Goal: Task Accomplishment & Management: Use online tool/utility

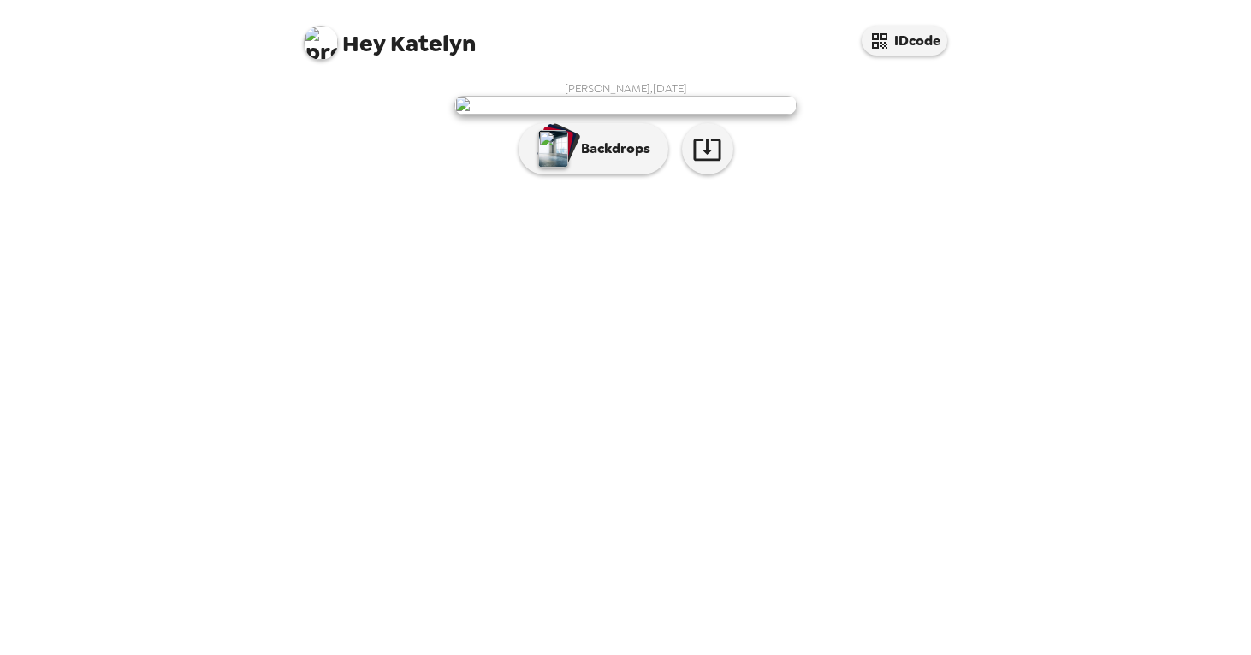
click at [614, 115] on img at bounding box center [625, 105] width 342 height 19
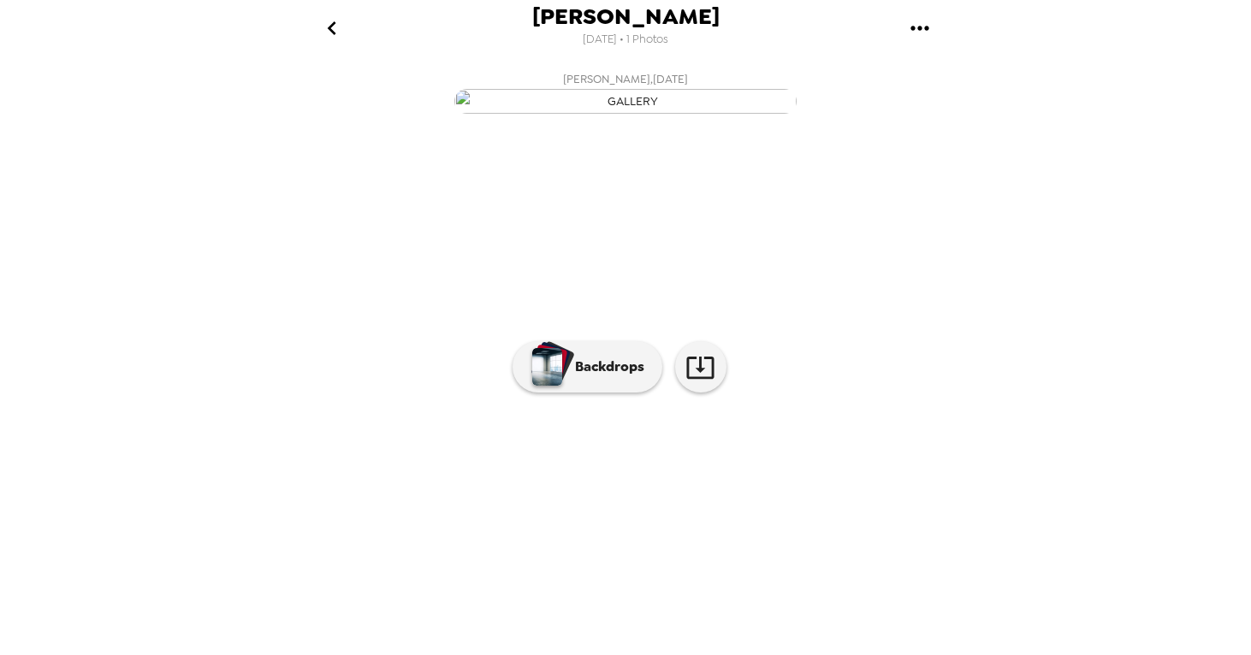
scroll to position [72, 0]
click at [590, 377] on p "Backdrops" at bounding box center [605, 367] width 78 height 21
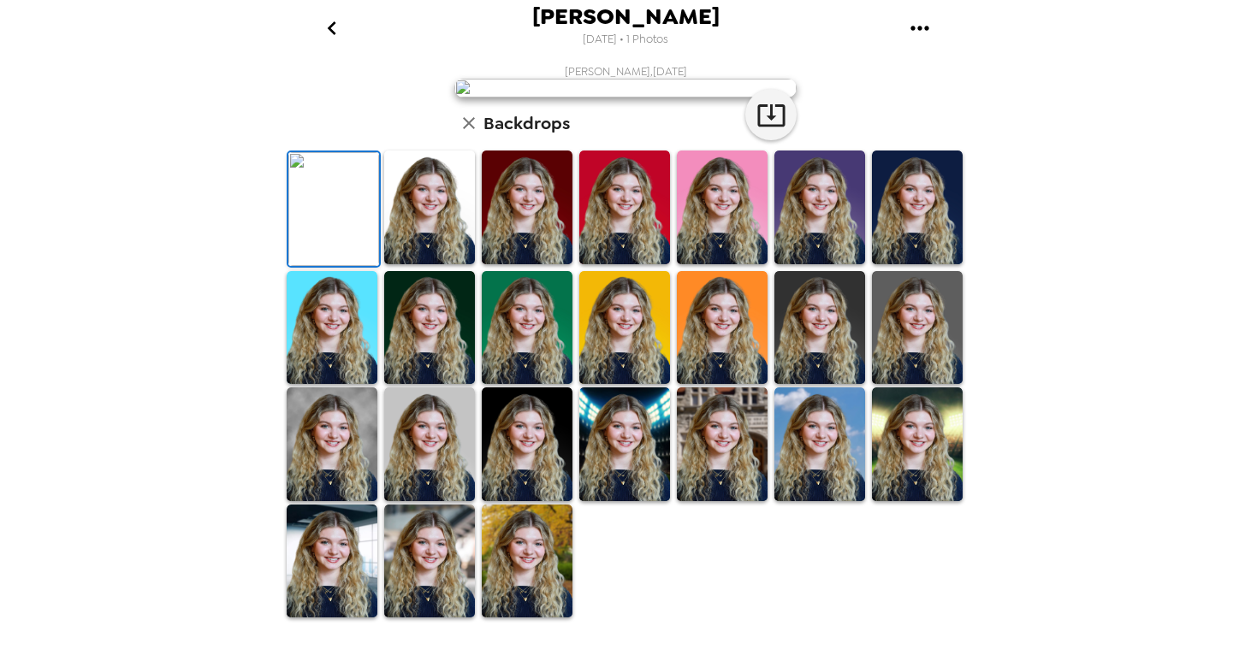
scroll to position [382, 0]
click at [439, 501] on img at bounding box center [429, 445] width 91 height 114
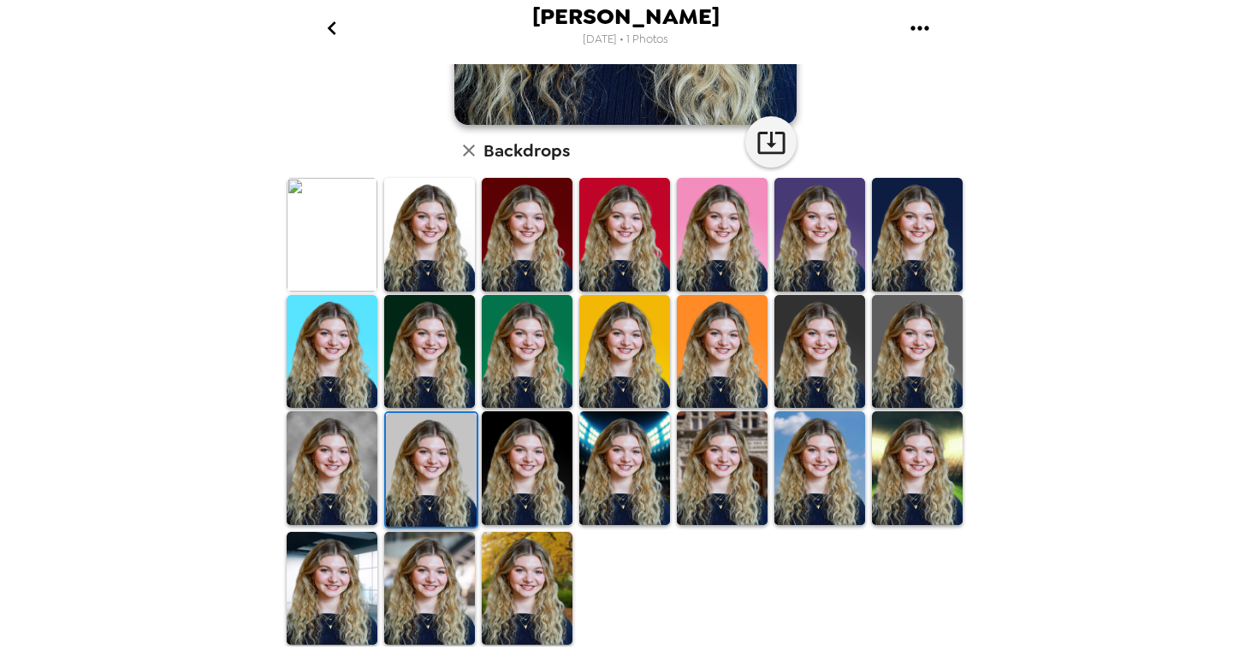
click at [346, 264] on img at bounding box center [332, 235] width 91 height 114
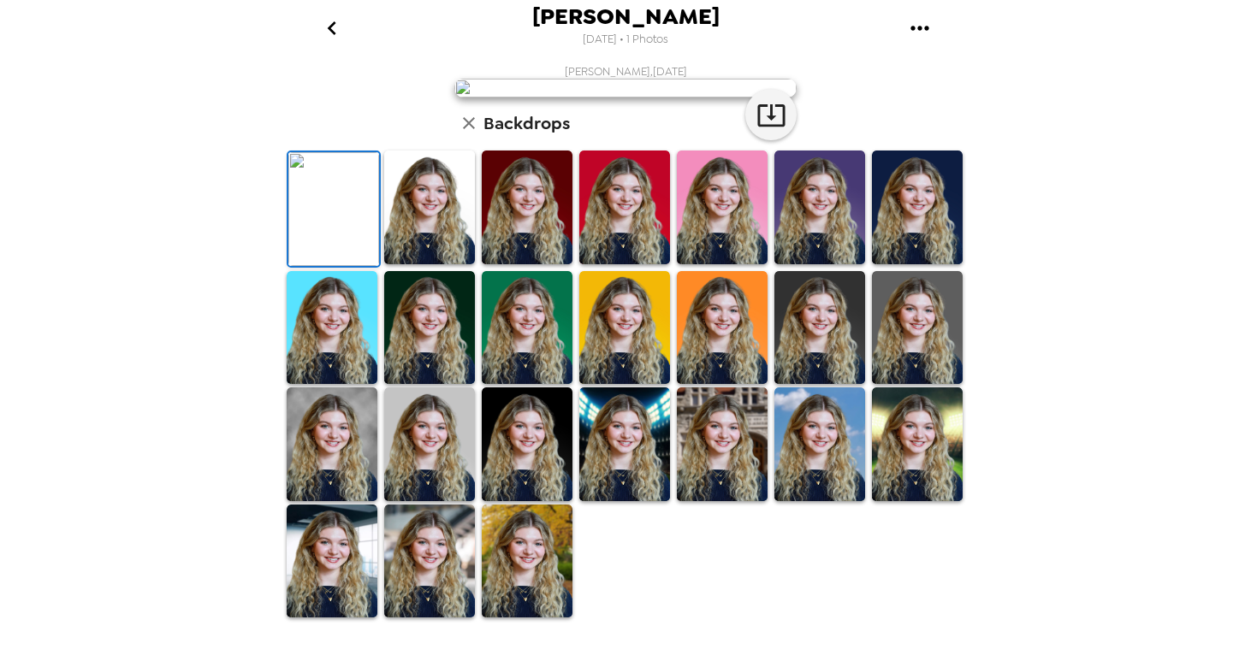
click at [353, 591] on img at bounding box center [332, 562] width 91 height 114
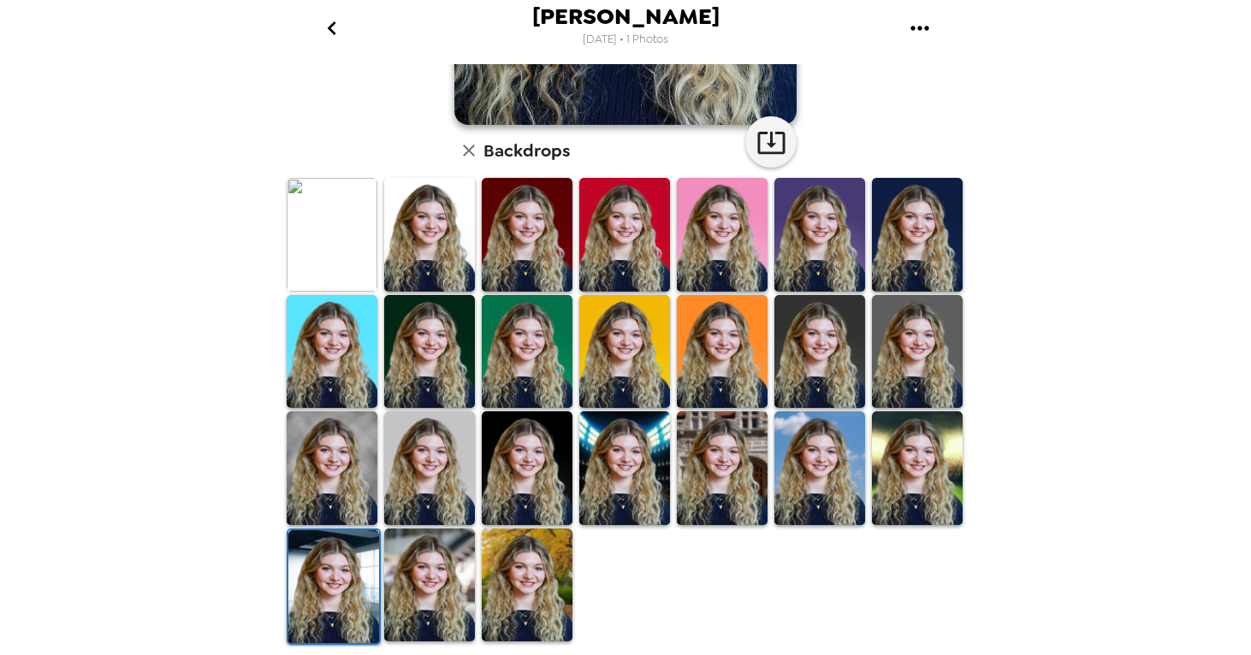
scroll to position [0, 0]
click at [417, 620] on img at bounding box center [429, 586] width 91 height 114
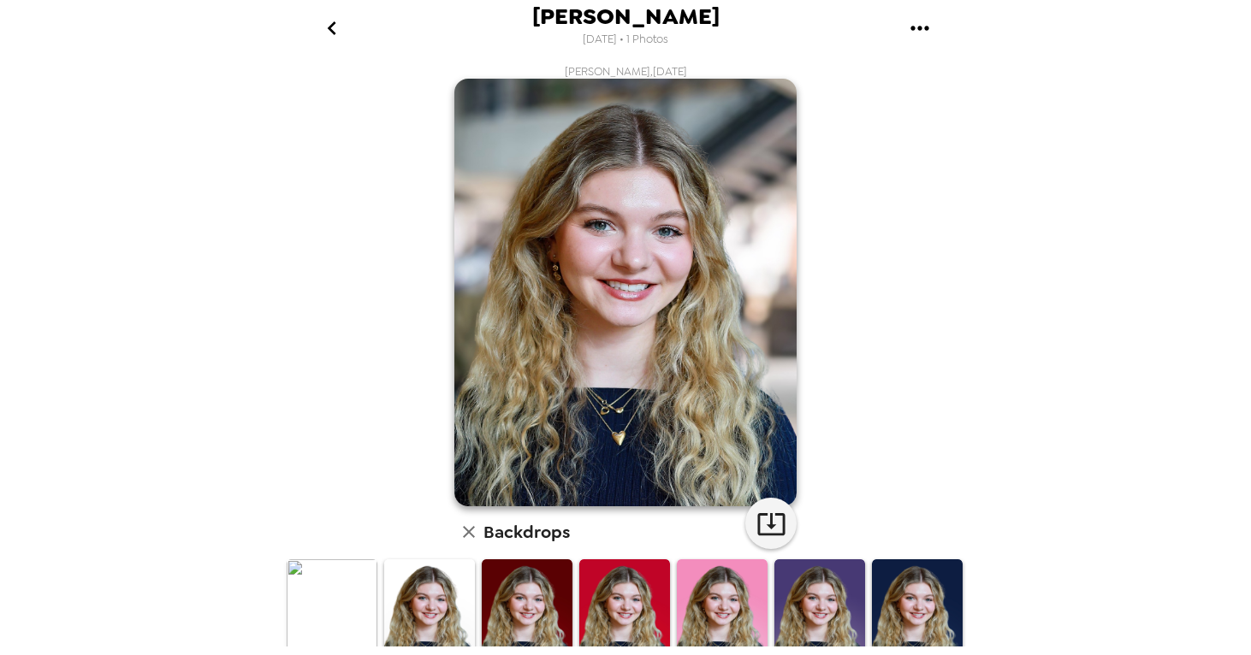
scroll to position [240, 0]
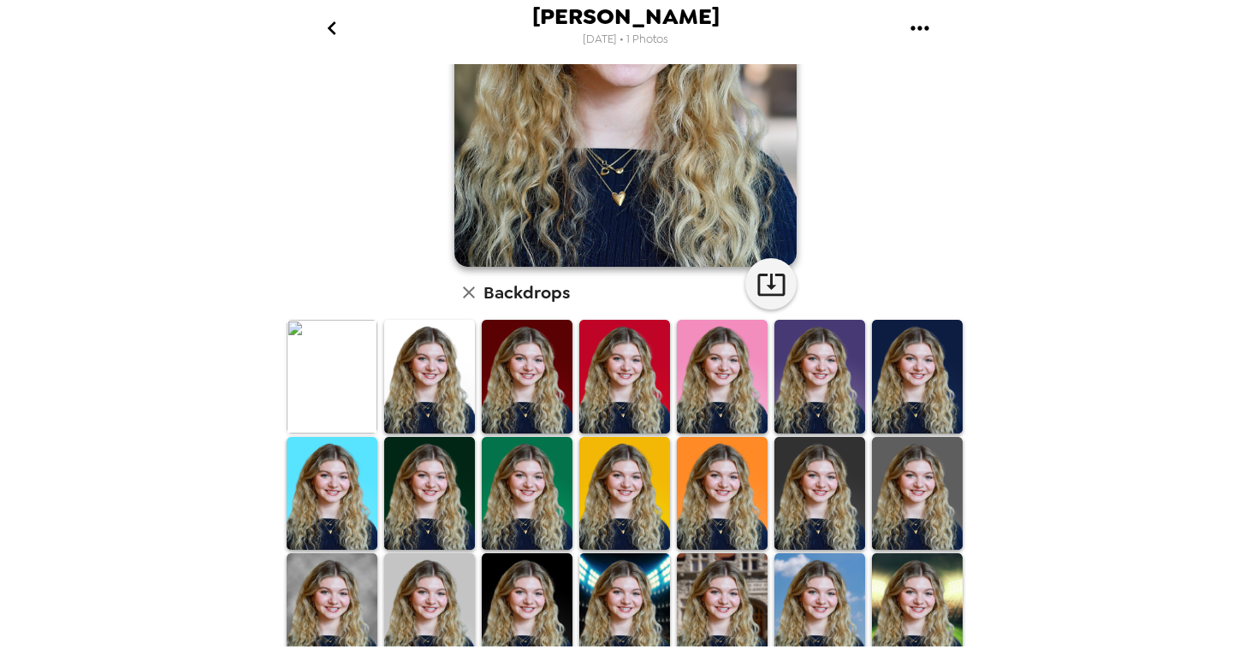
click at [923, 360] on img at bounding box center [917, 377] width 91 height 114
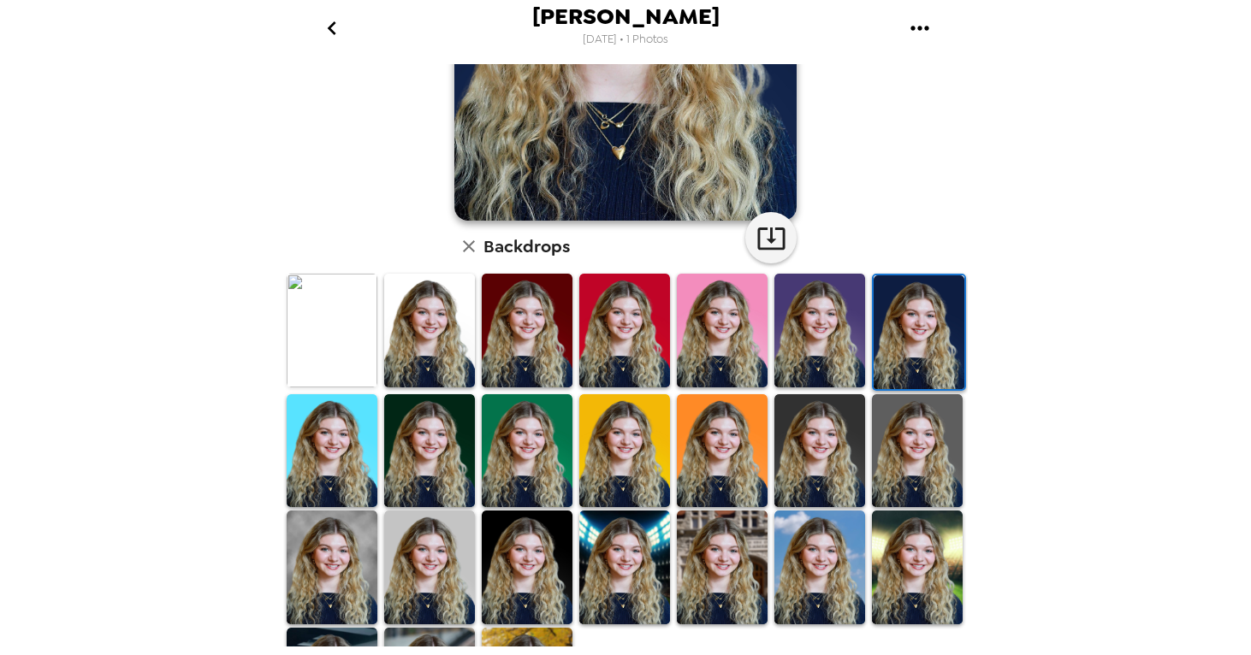
scroll to position [382, 0]
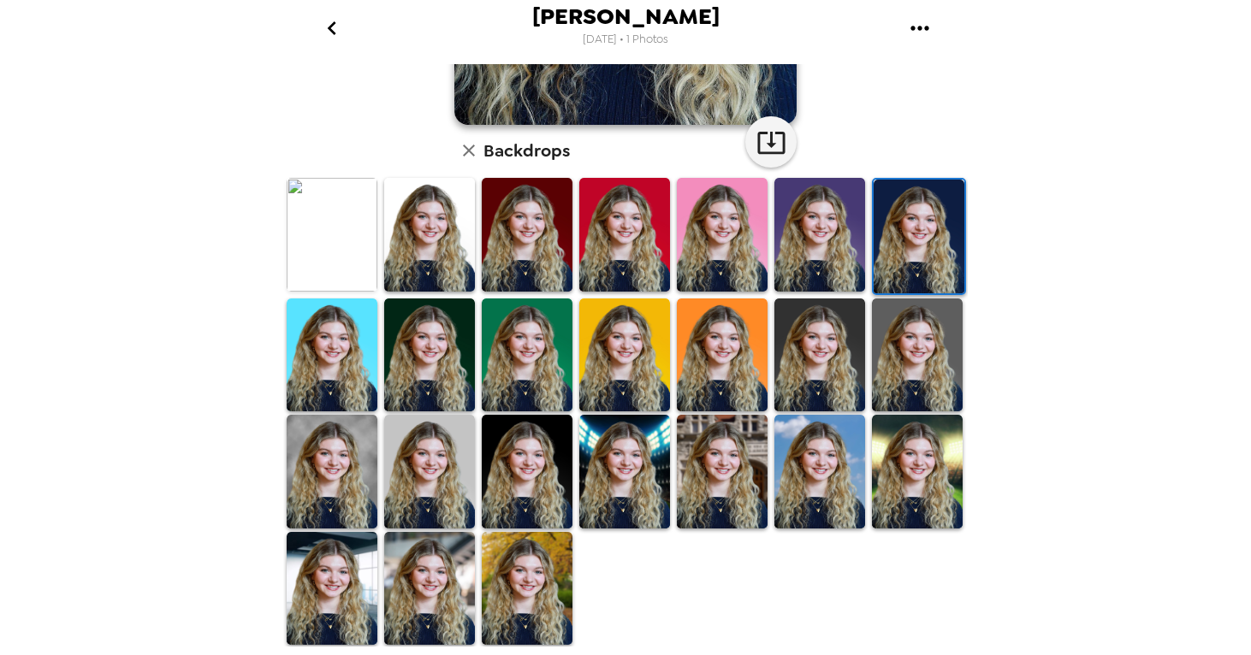
click at [310, 504] on img at bounding box center [332, 472] width 91 height 114
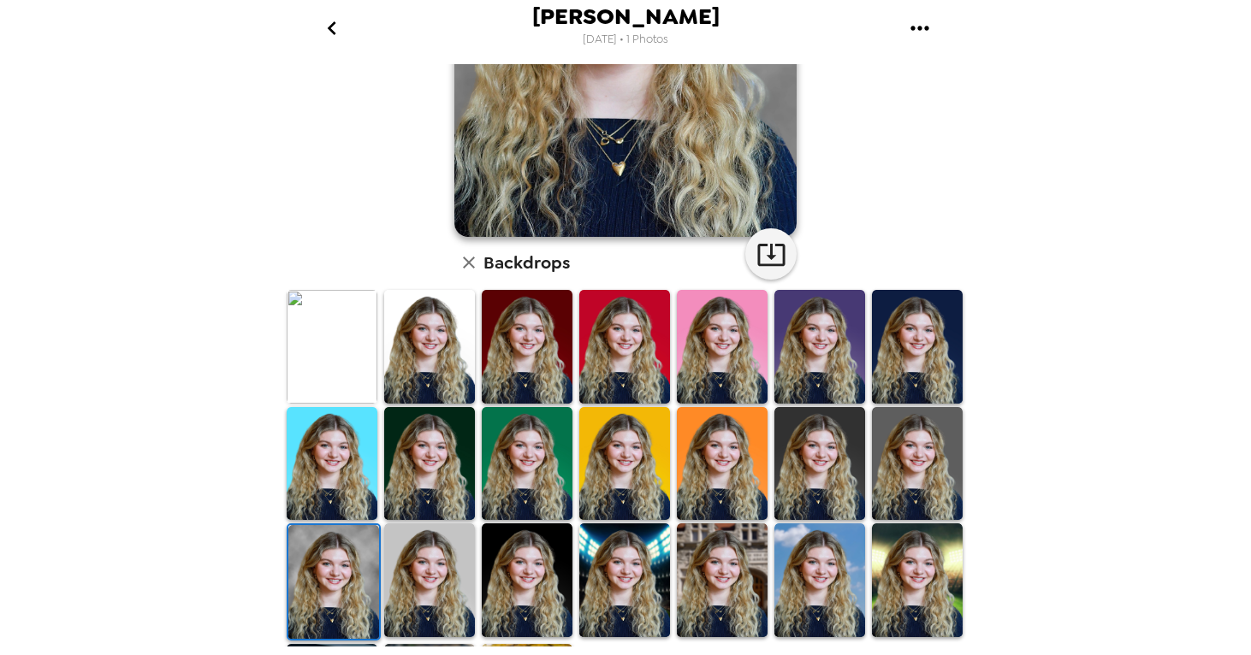
scroll to position [304, 0]
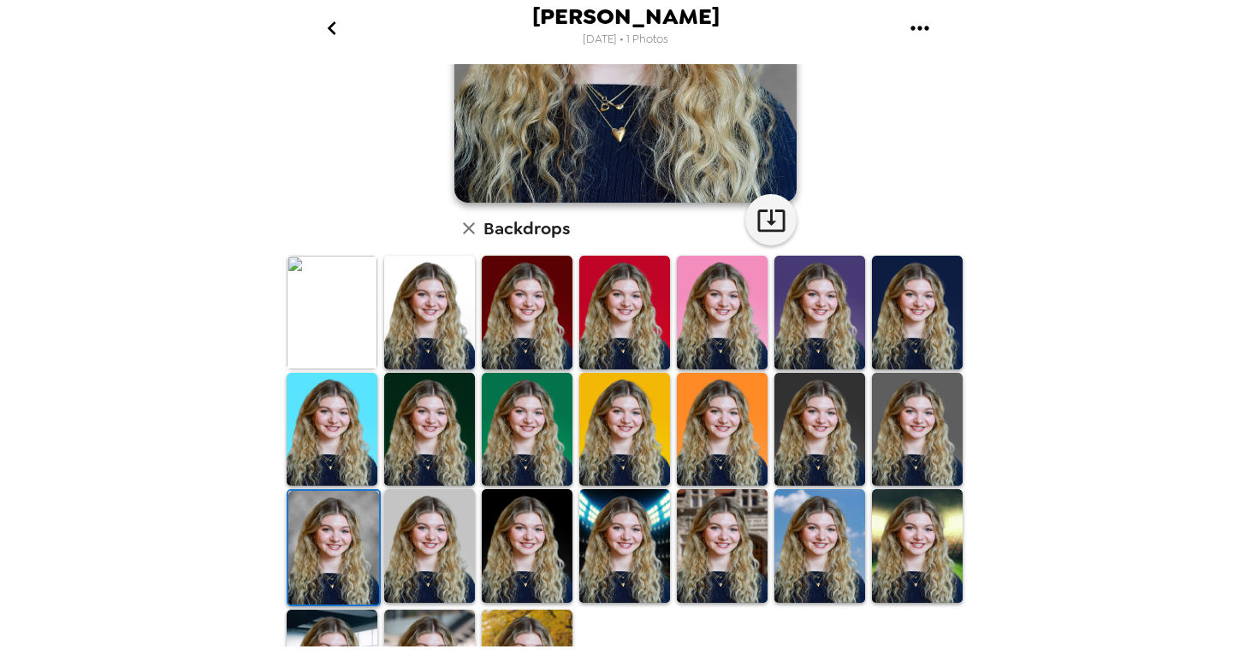
click at [406, 319] on img at bounding box center [429, 313] width 91 height 114
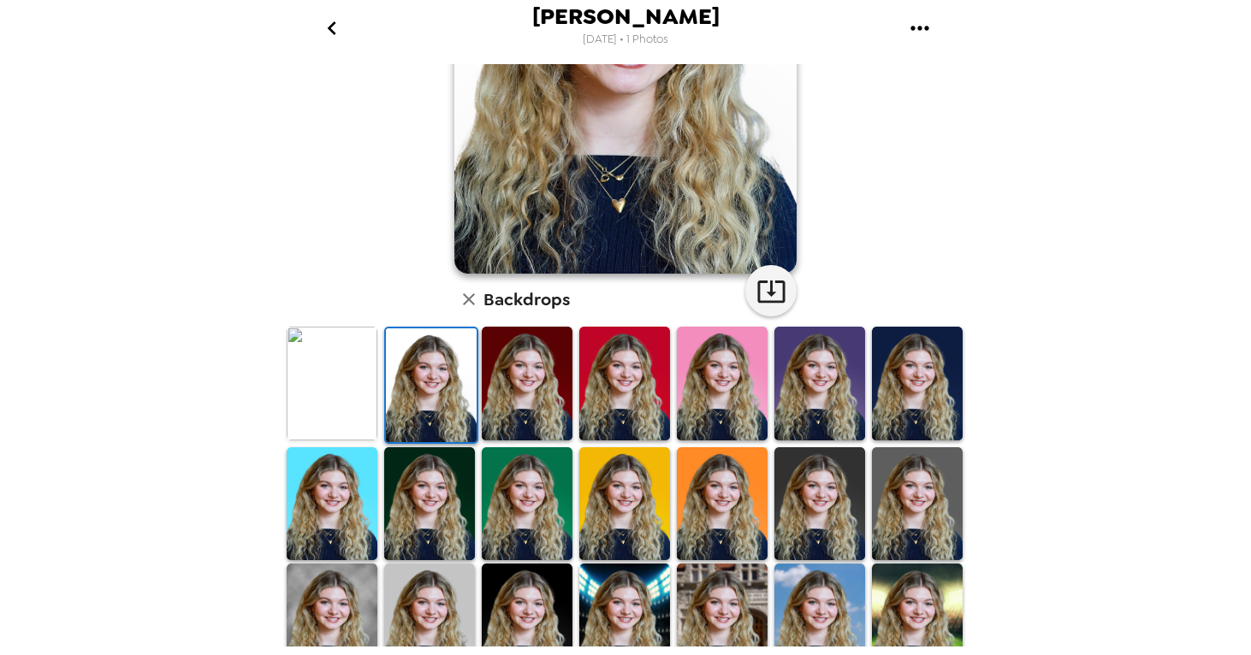
scroll to position [238, 0]
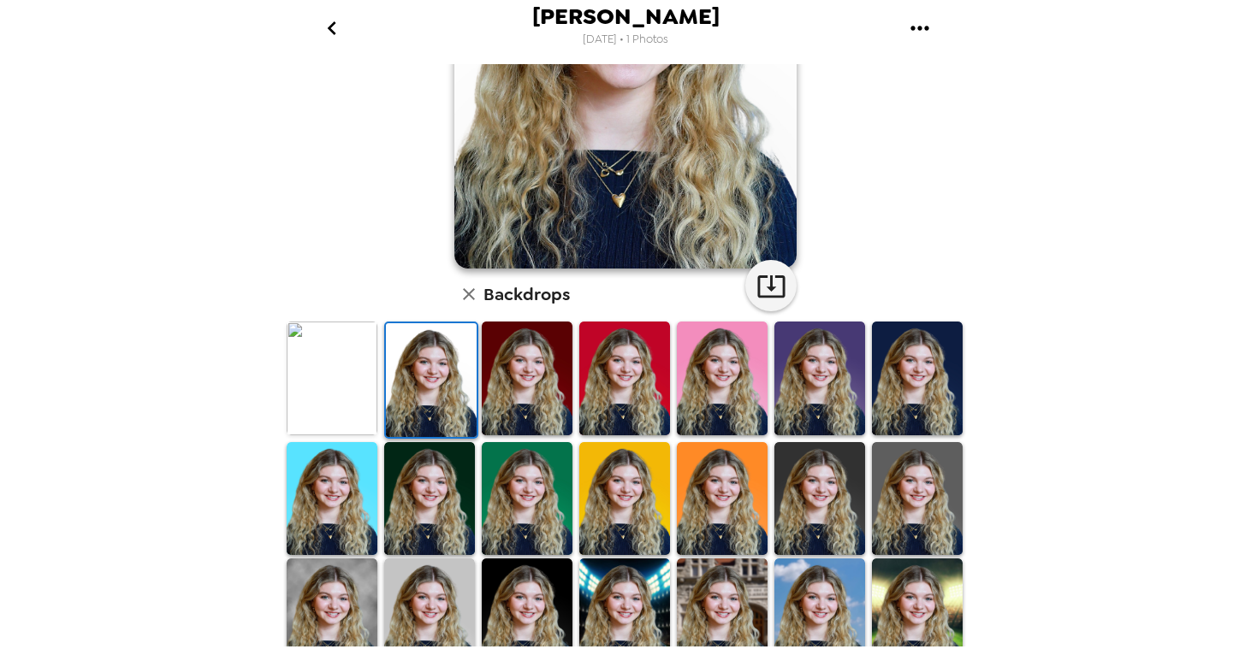
click at [471, 293] on icon "button" at bounding box center [469, 294] width 12 height 12
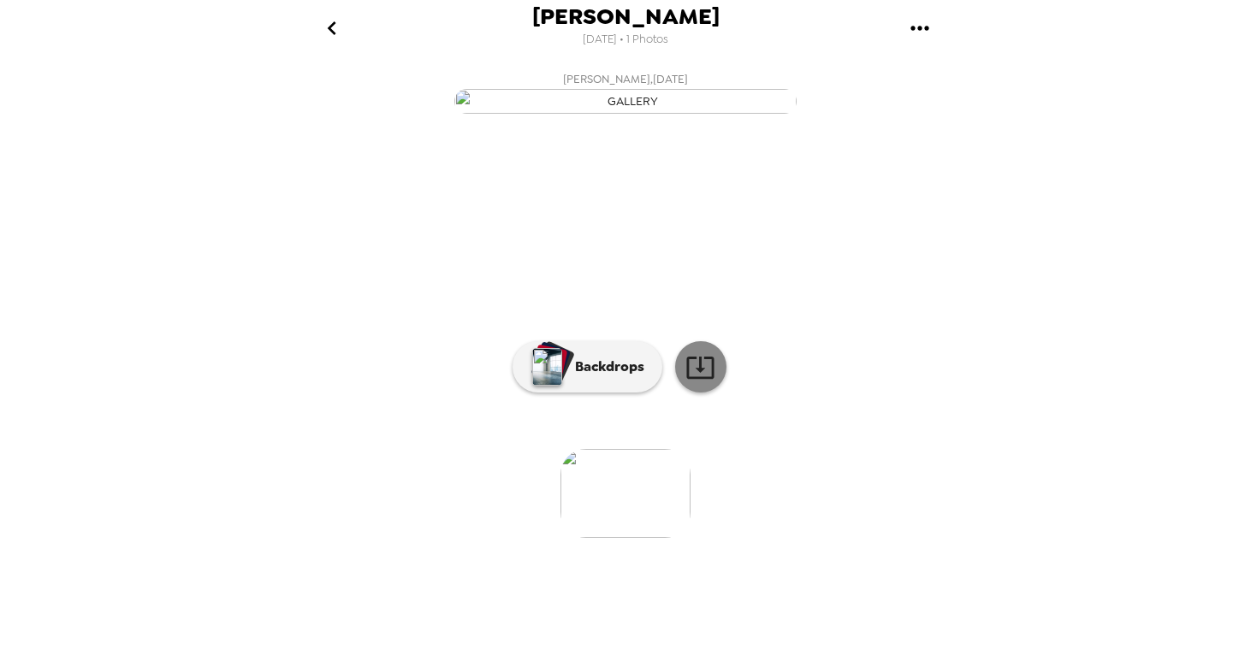
click at [682, 393] on link at bounding box center [700, 366] width 51 height 51
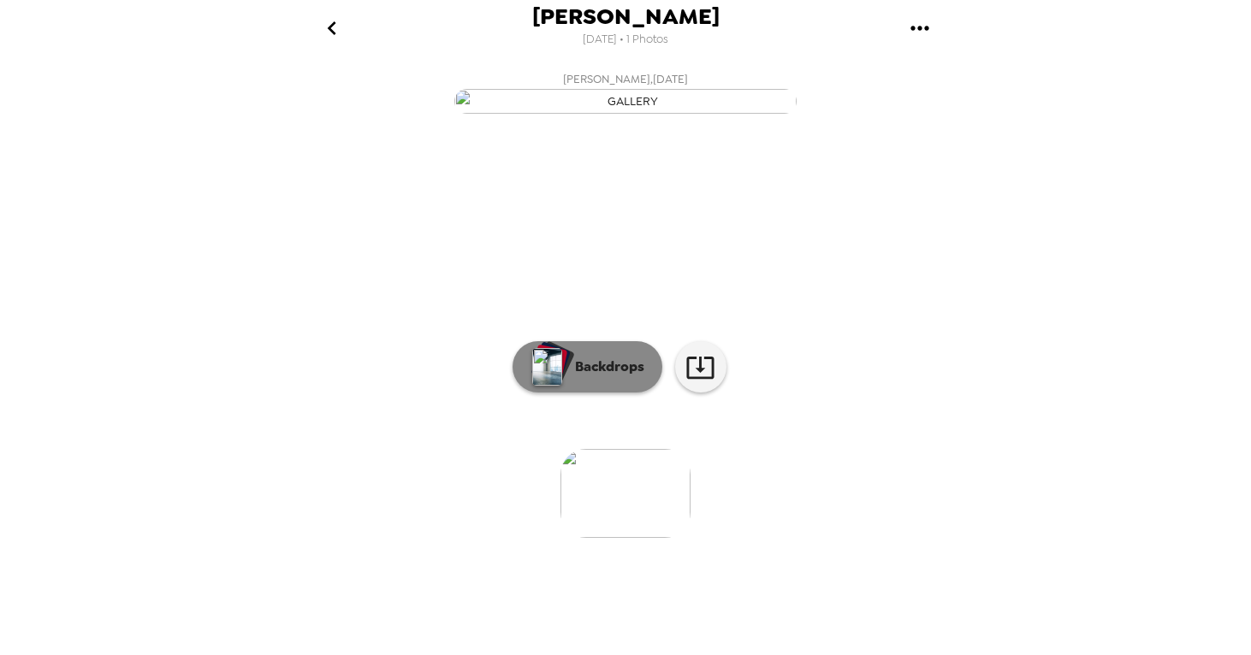
click at [583, 393] on button "Backdrops" at bounding box center [587, 366] width 150 height 51
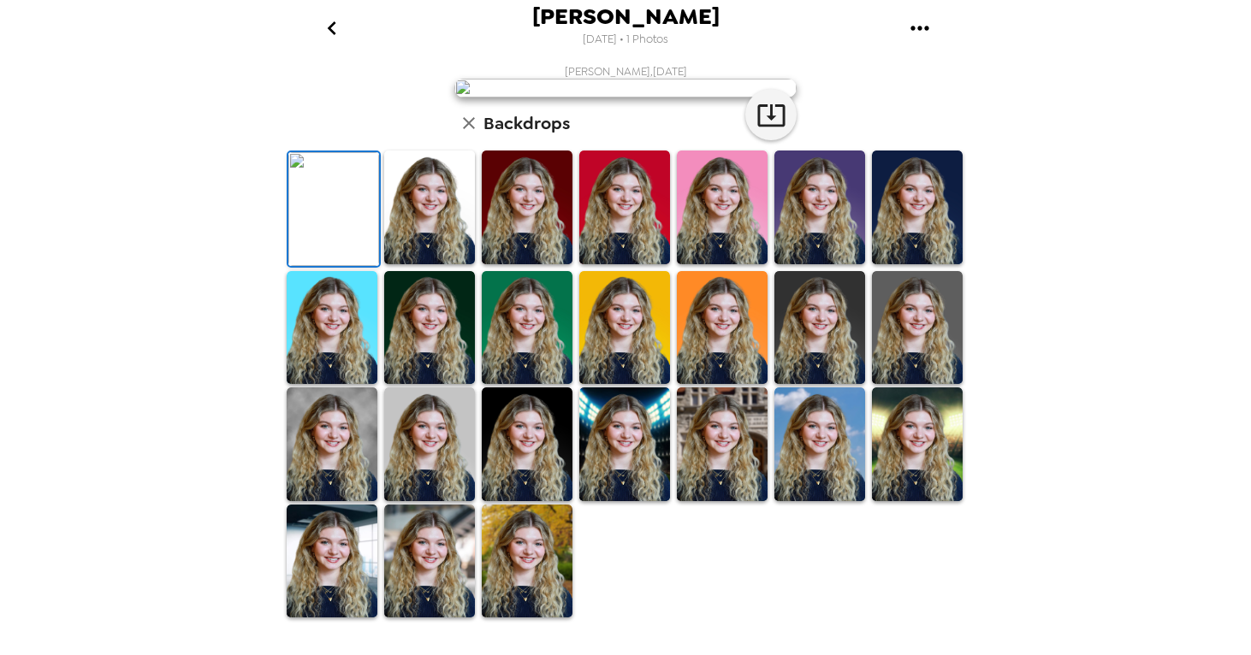
scroll to position [382, 0]
click at [737, 465] on img at bounding box center [722, 445] width 91 height 114
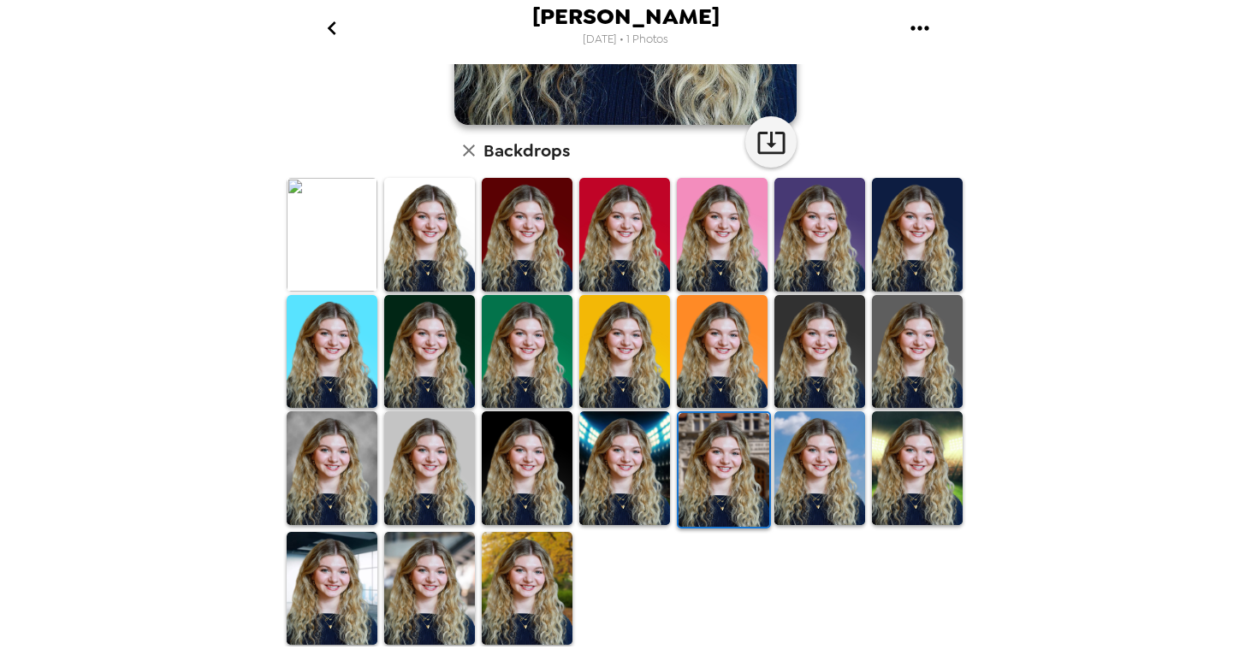
click at [356, 597] on img at bounding box center [332, 589] width 91 height 114
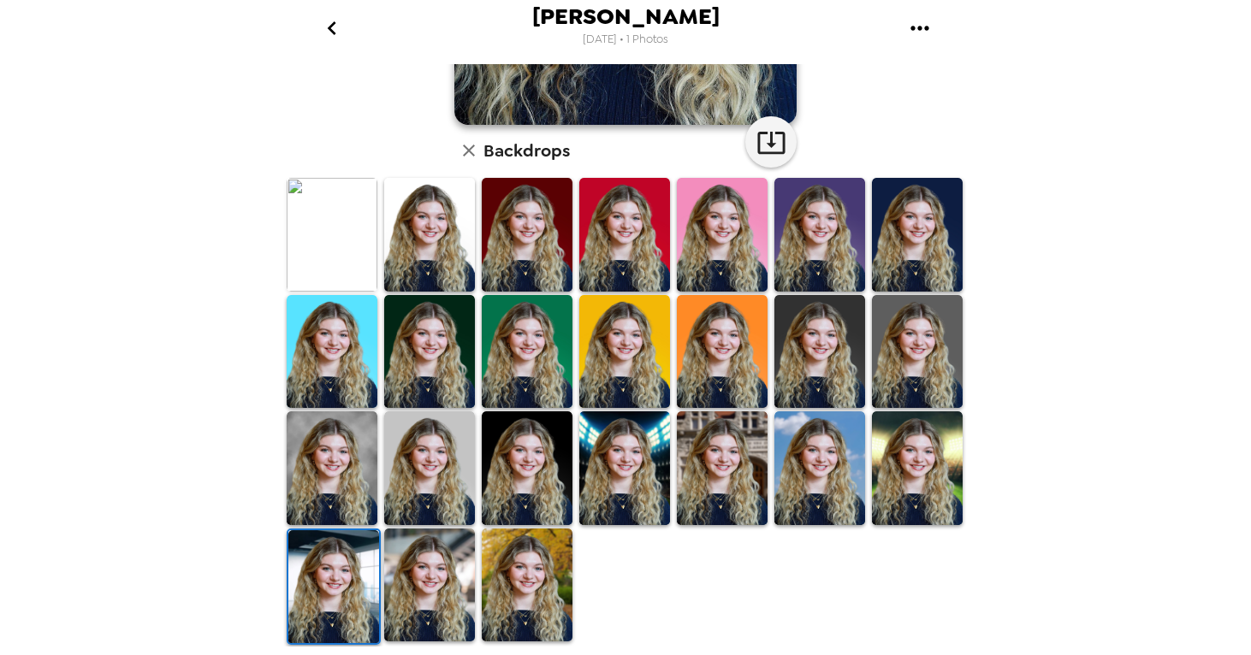
click at [413, 470] on img at bounding box center [429, 469] width 91 height 114
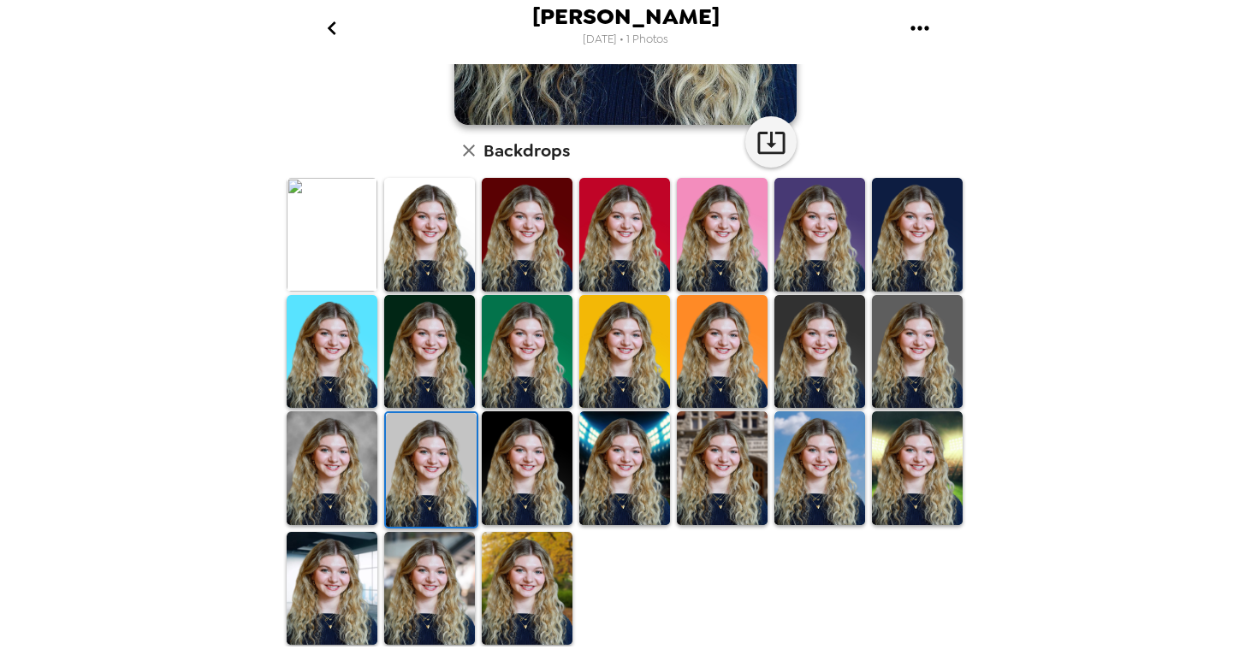
click at [505, 566] on img at bounding box center [527, 589] width 91 height 114
